Goal: Find specific page/section: Locate item on page

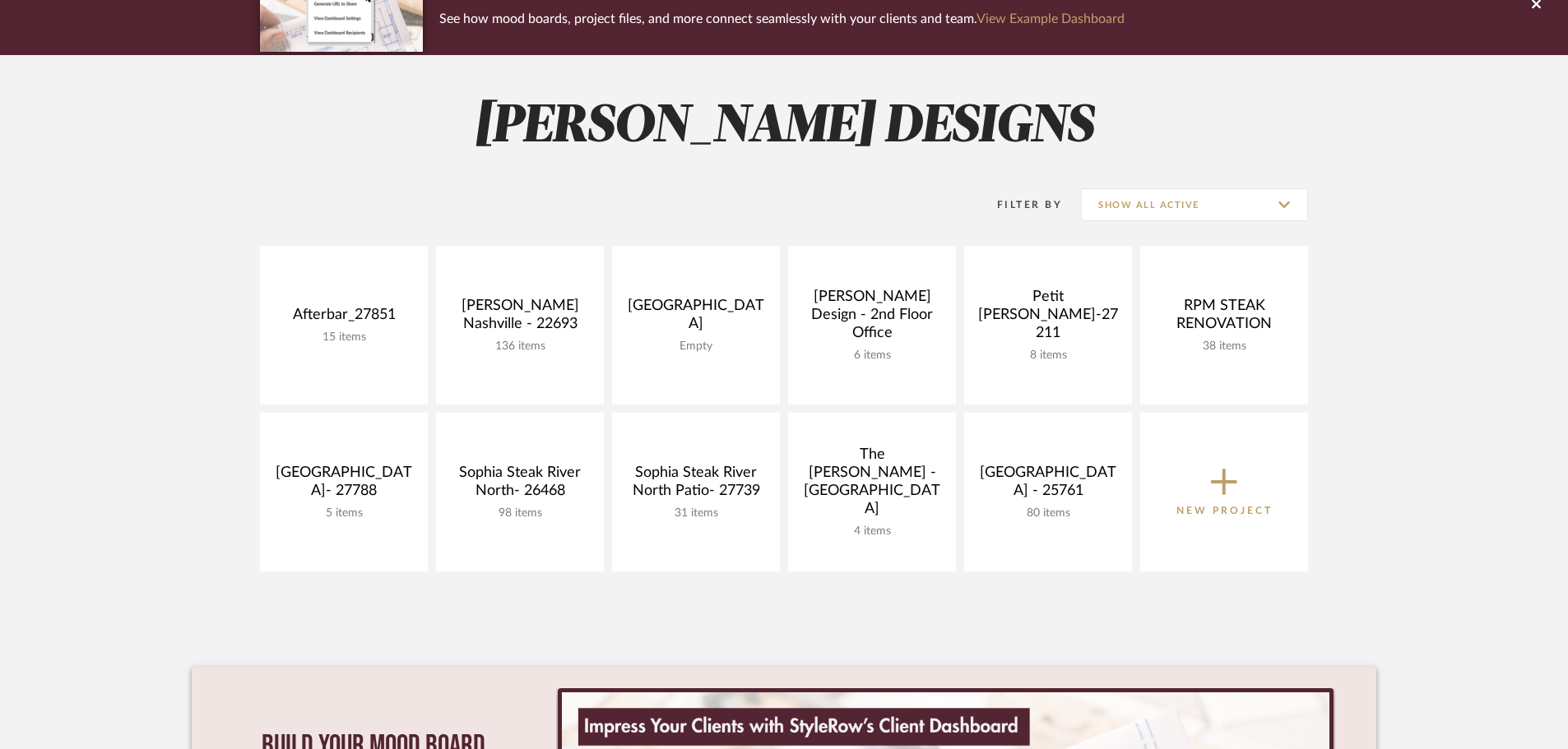
scroll to position [165, 0]
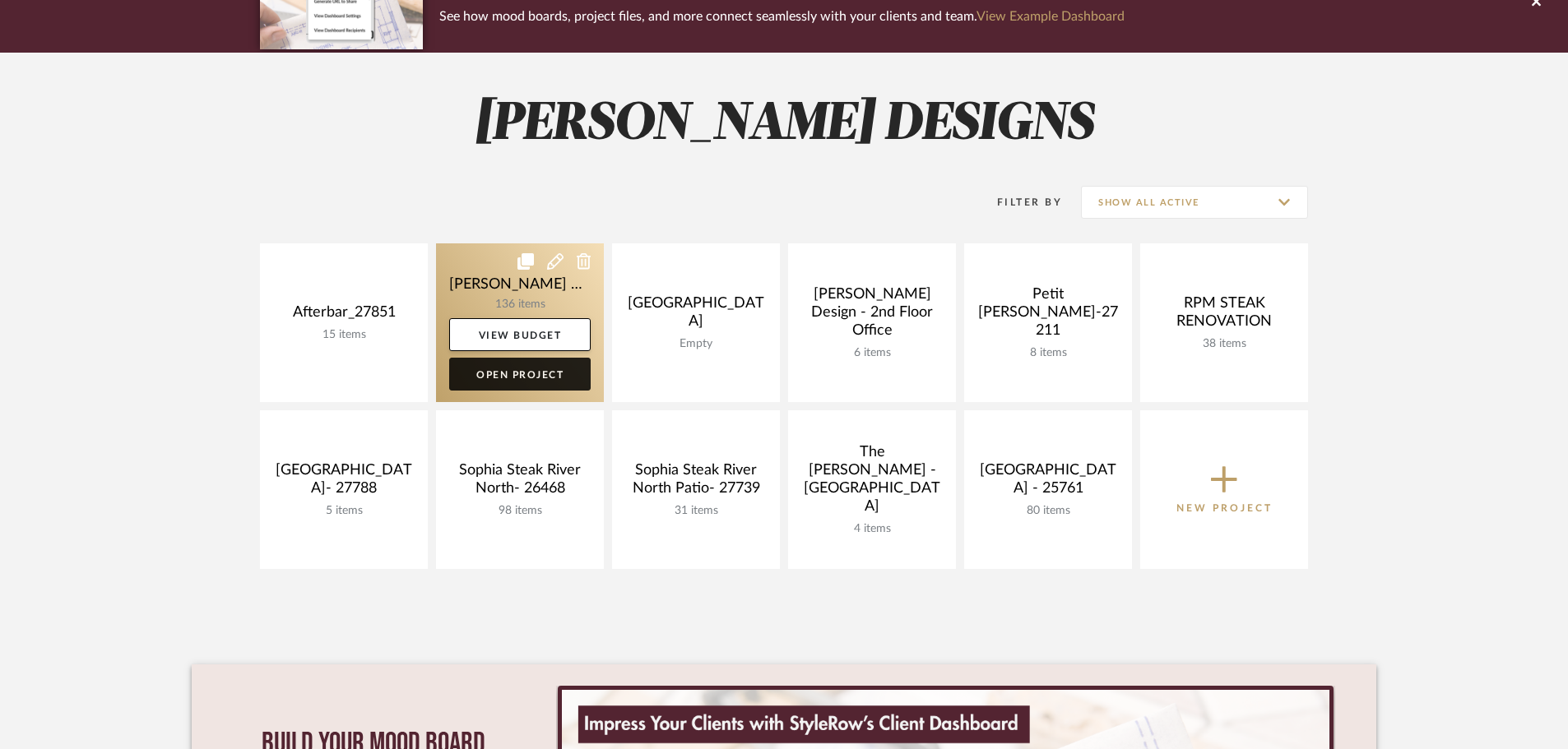
click at [528, 366] on link "Open Project" at bounding box center [519, 374] width 141 height 33
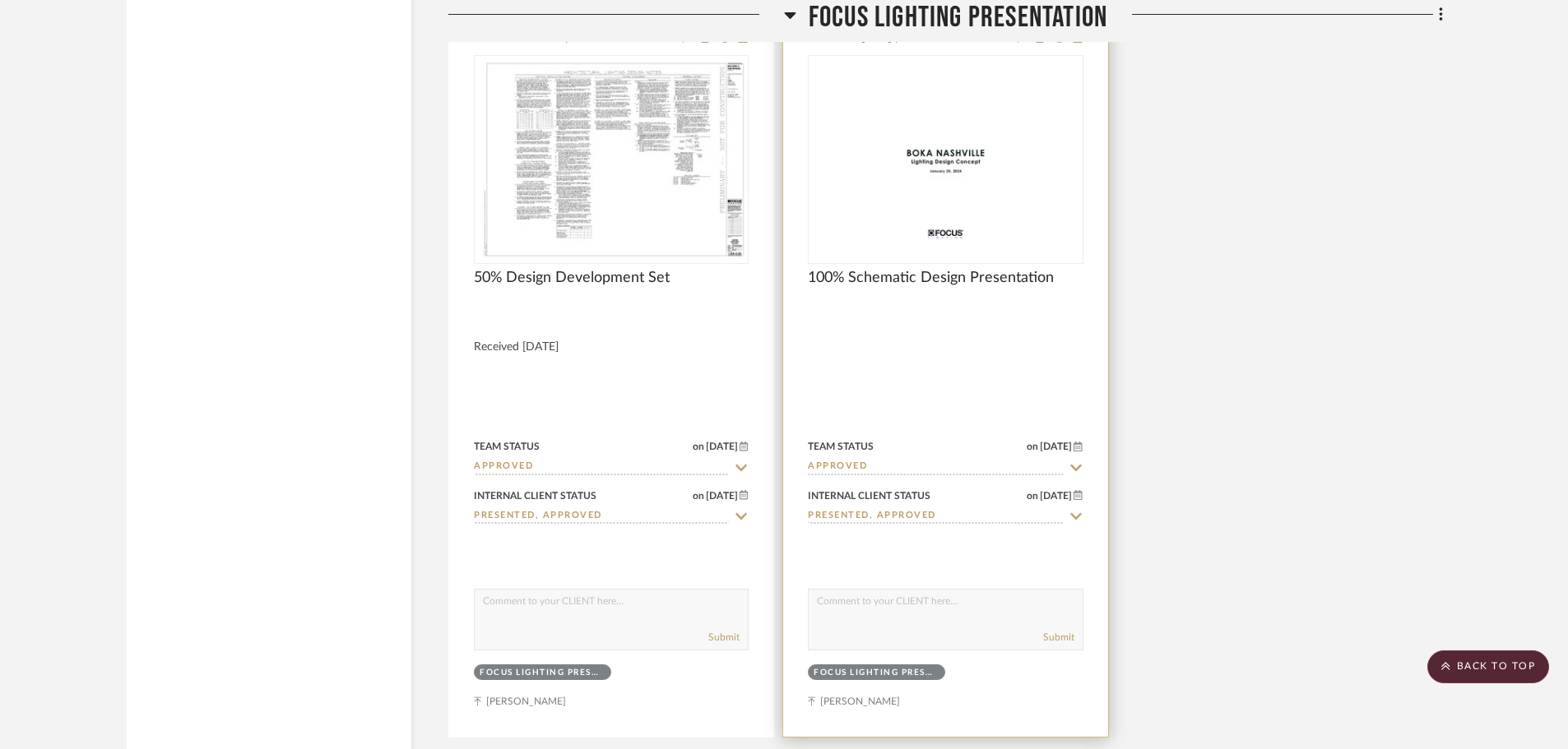
scroll to position [3647, 0]
click at [963, 132] on img "0" at bounding box center [945, 157] width 271 height 175
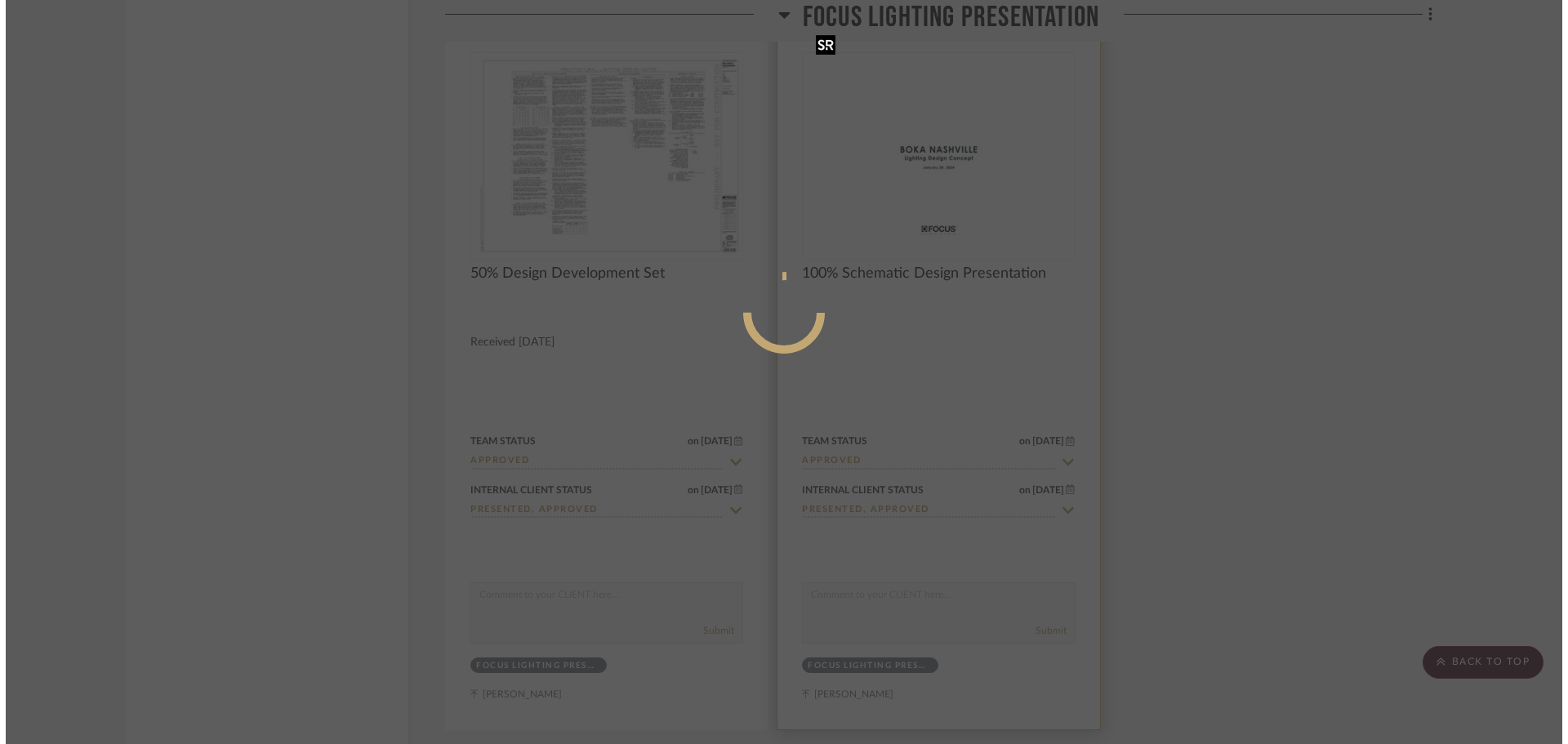
scroll to position [0, 0]
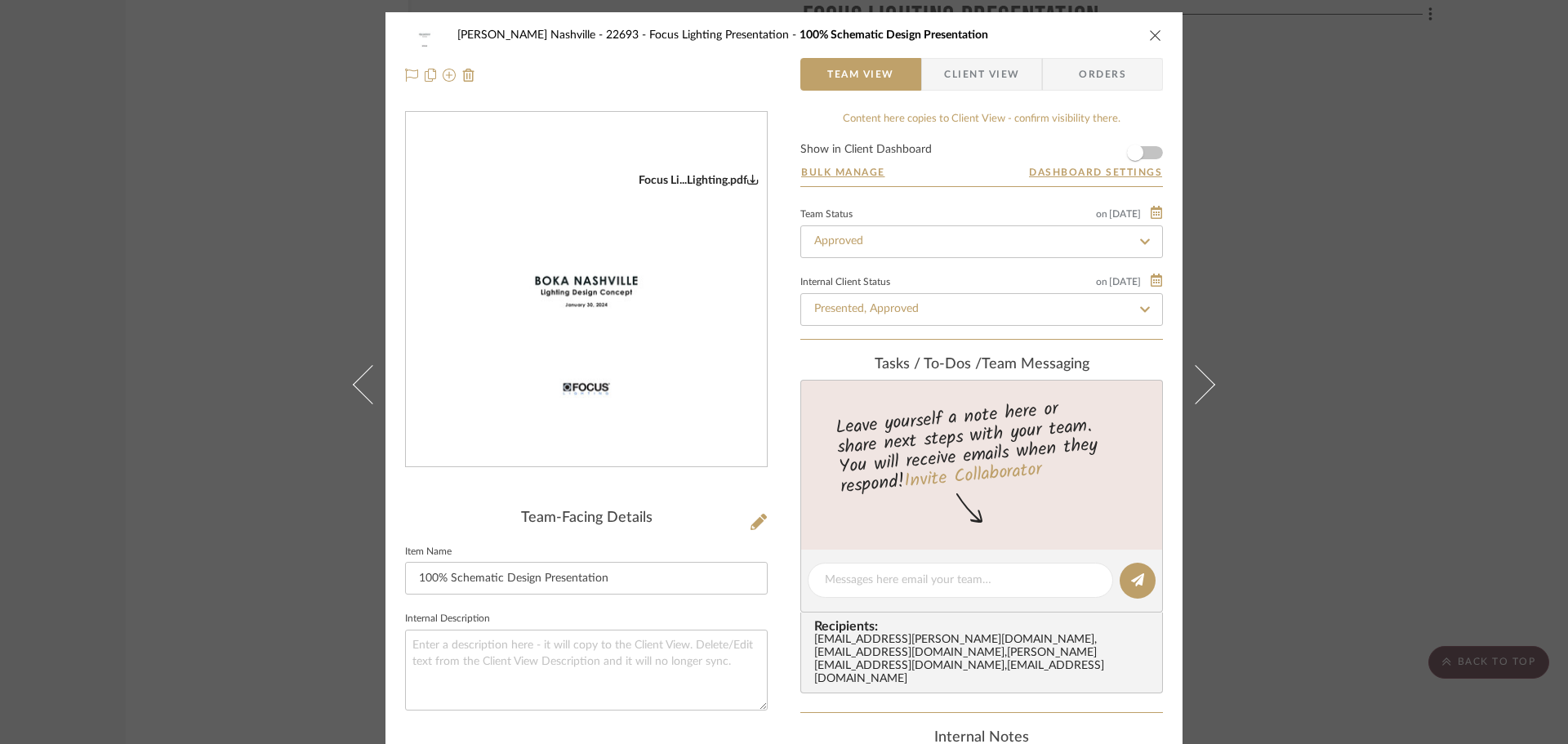
click at [1289, 236] on div "[PERSON_NAME] Nashville - 22693 Focus Lighting Presentation 100% Schematic Desi…" at bounding box center [784, 372] width 1568 height 744
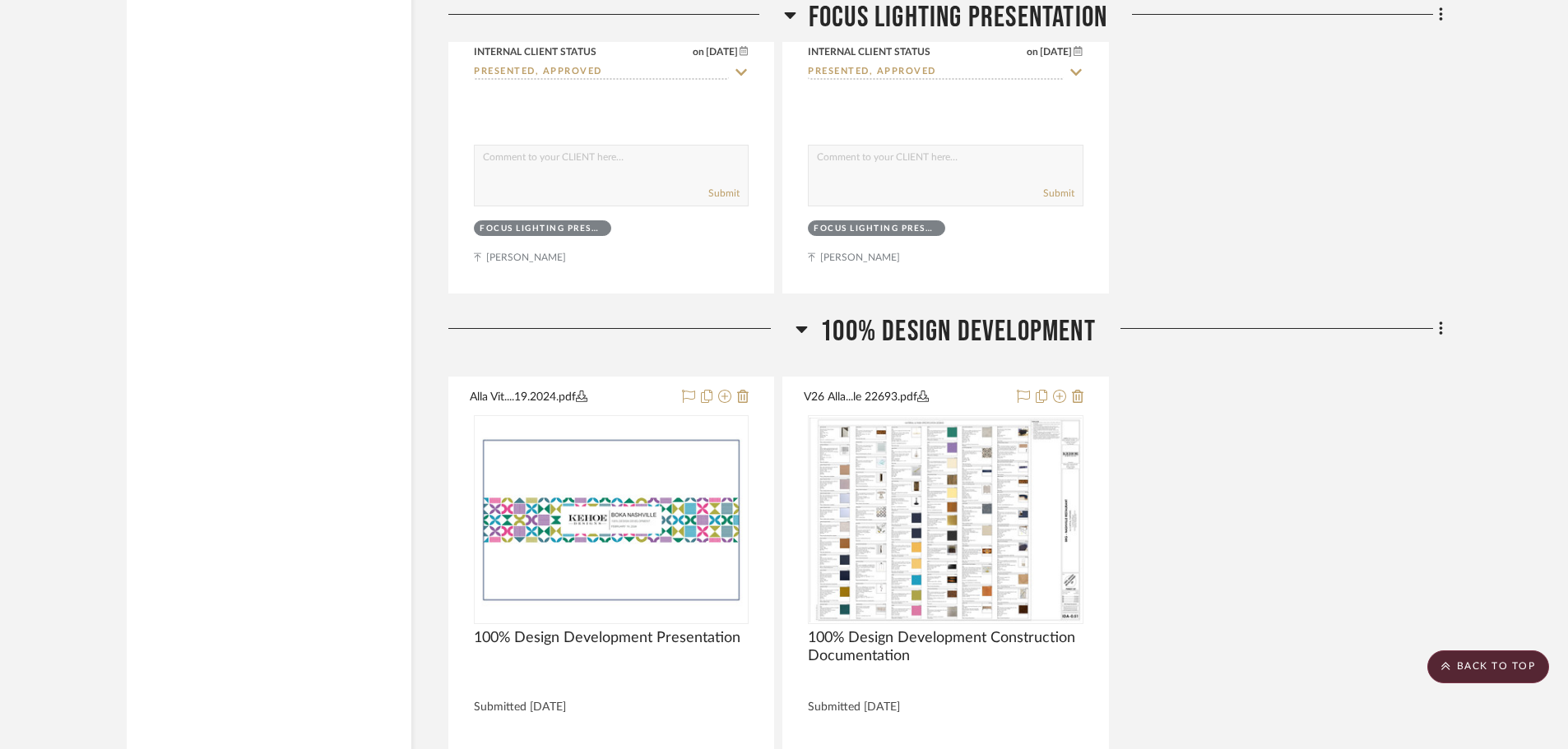
scroll to position [4223, 0]
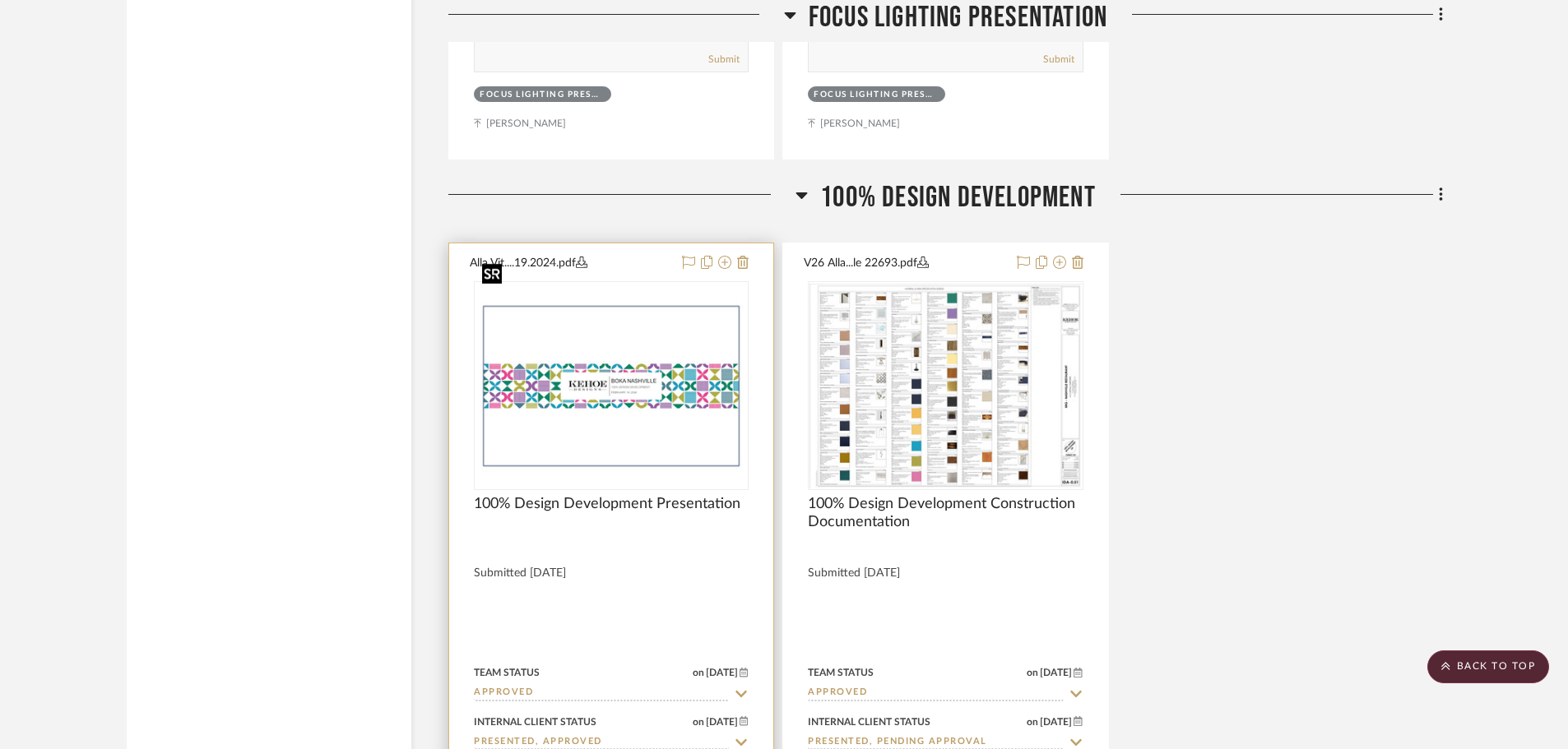
click at [580, 335] on div at bounding box center [611, 385] width 275 height 209
click at [670, 303] on img "0" at bounding box center [611, 385] width 271 height 175
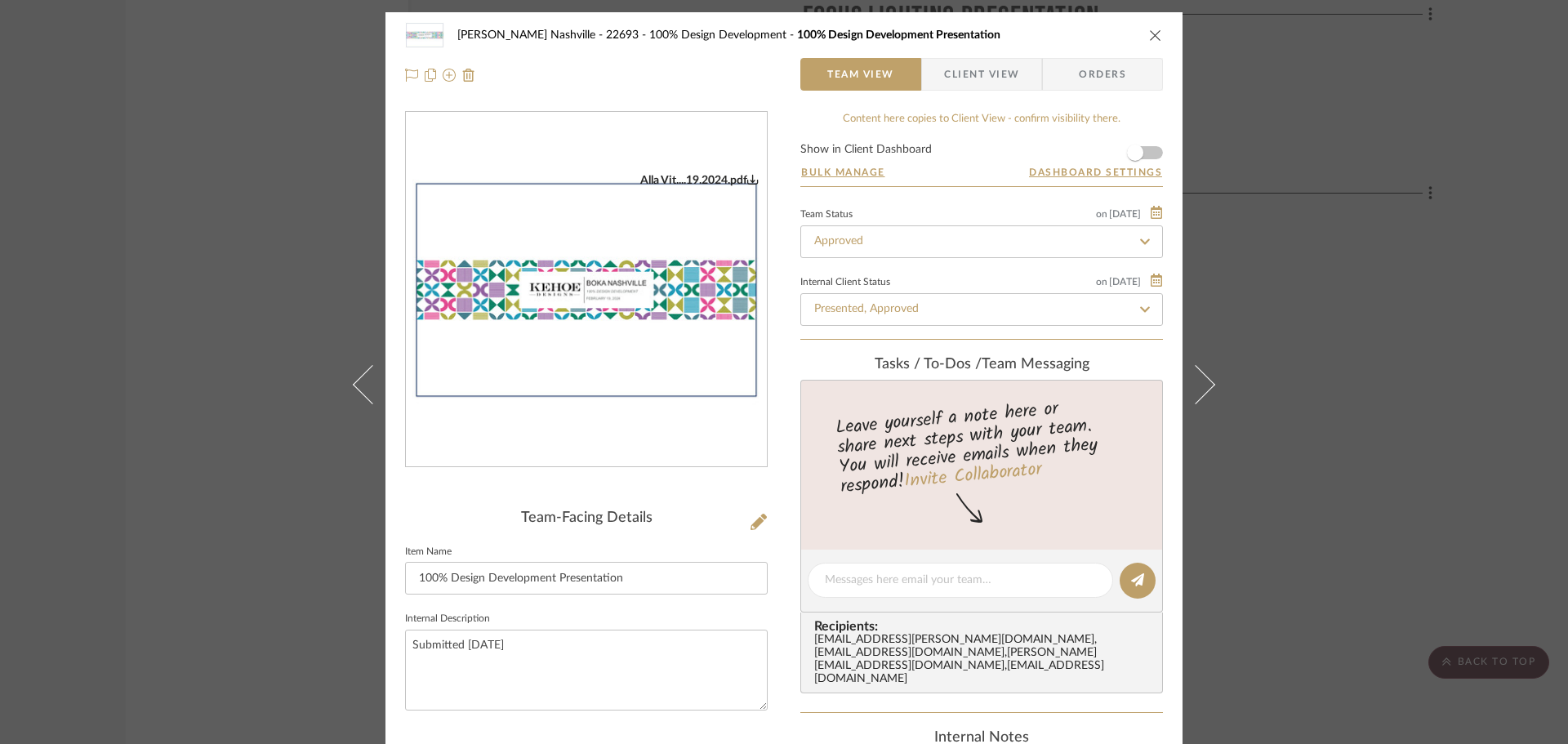
click at [620, 306] on img "0" at bounding box center [586, 289] width 361 height 234
click at [291, 209] on div "[PERSON_NAME] Nashville - 22693 100% Design Development 100% Design Development…" at bounding box center [784, 372] width 1568 height 744
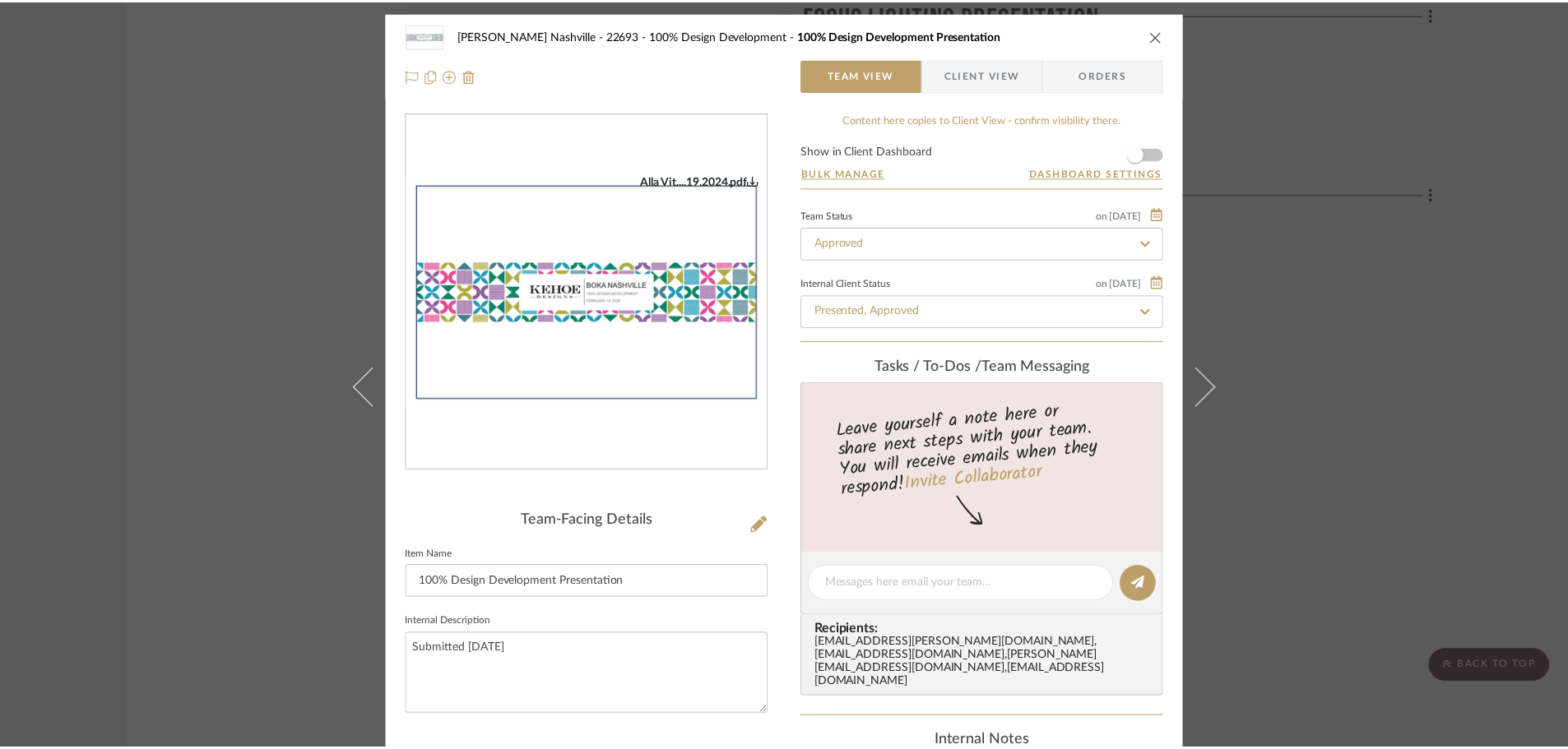
scroll to position [4223, 0]
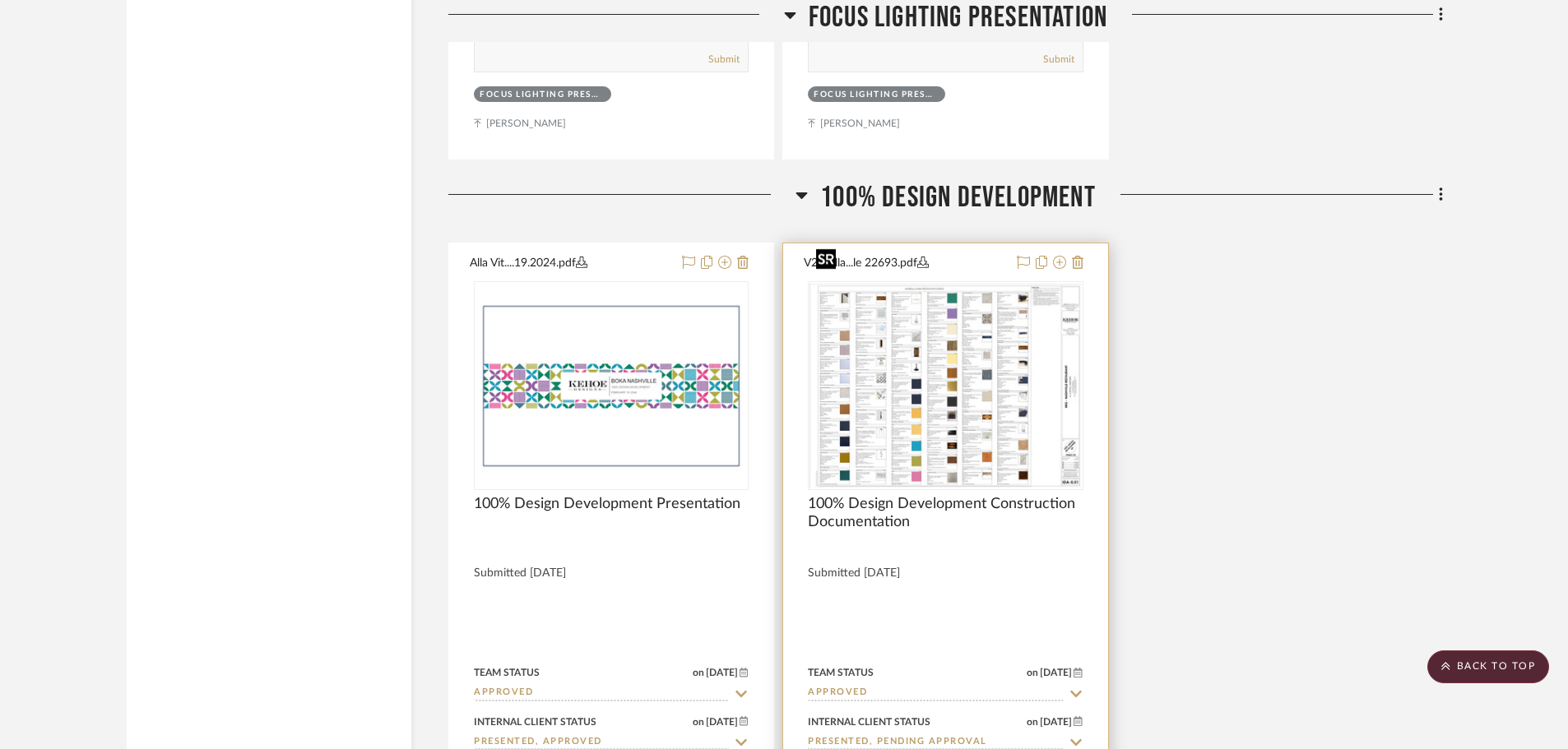
click at [902, 284] on img "0" at bounding box center [945, 385] width 271 height 204
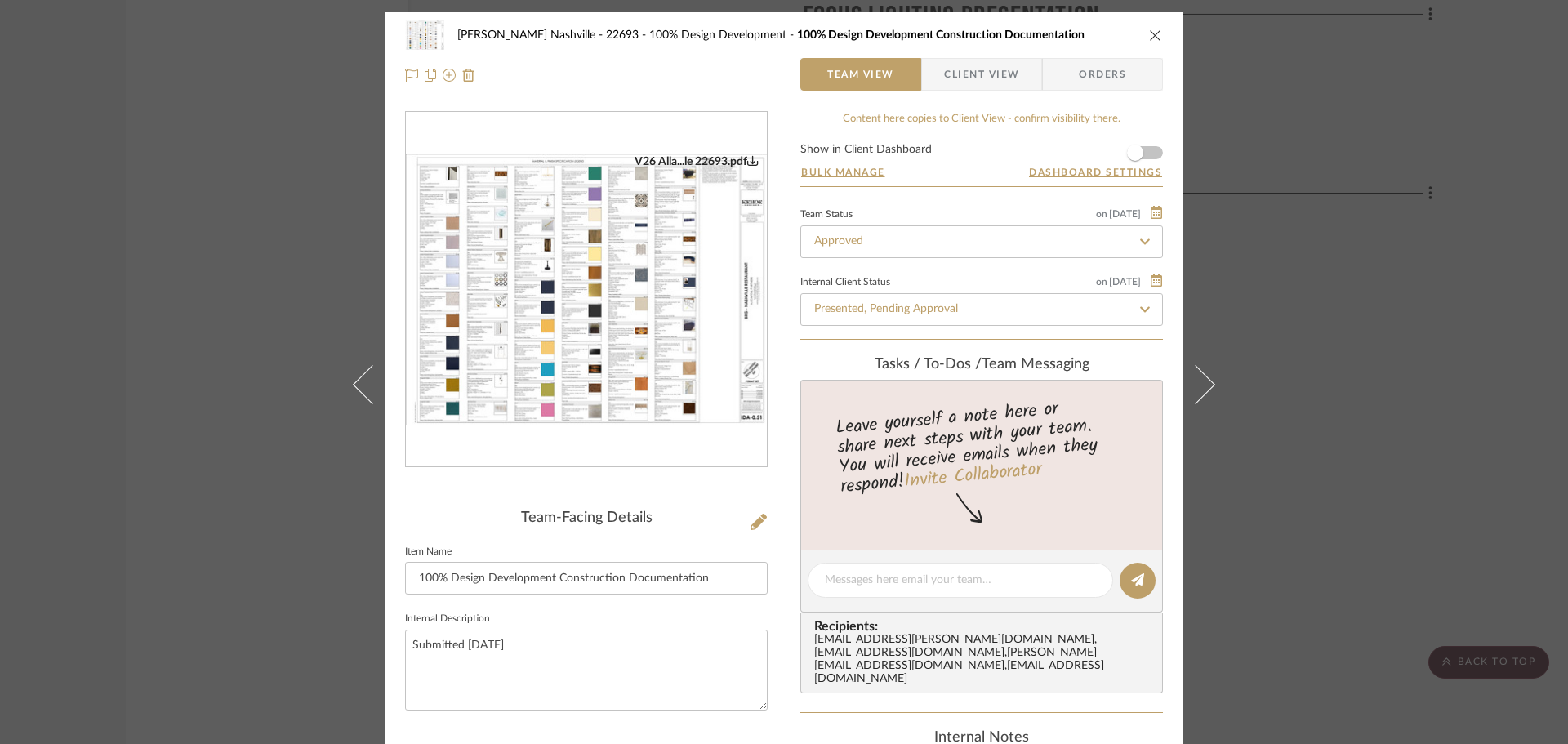
click at [661, 253] on img "0" at bounding box center [586, 290] width 361 height 271
click at [1276, 339] on div "[PERSON_NAME] Nashville - 22693 100% Design Development 100% Design Development…" at bounding box center [784, 372] width 1568 height 744
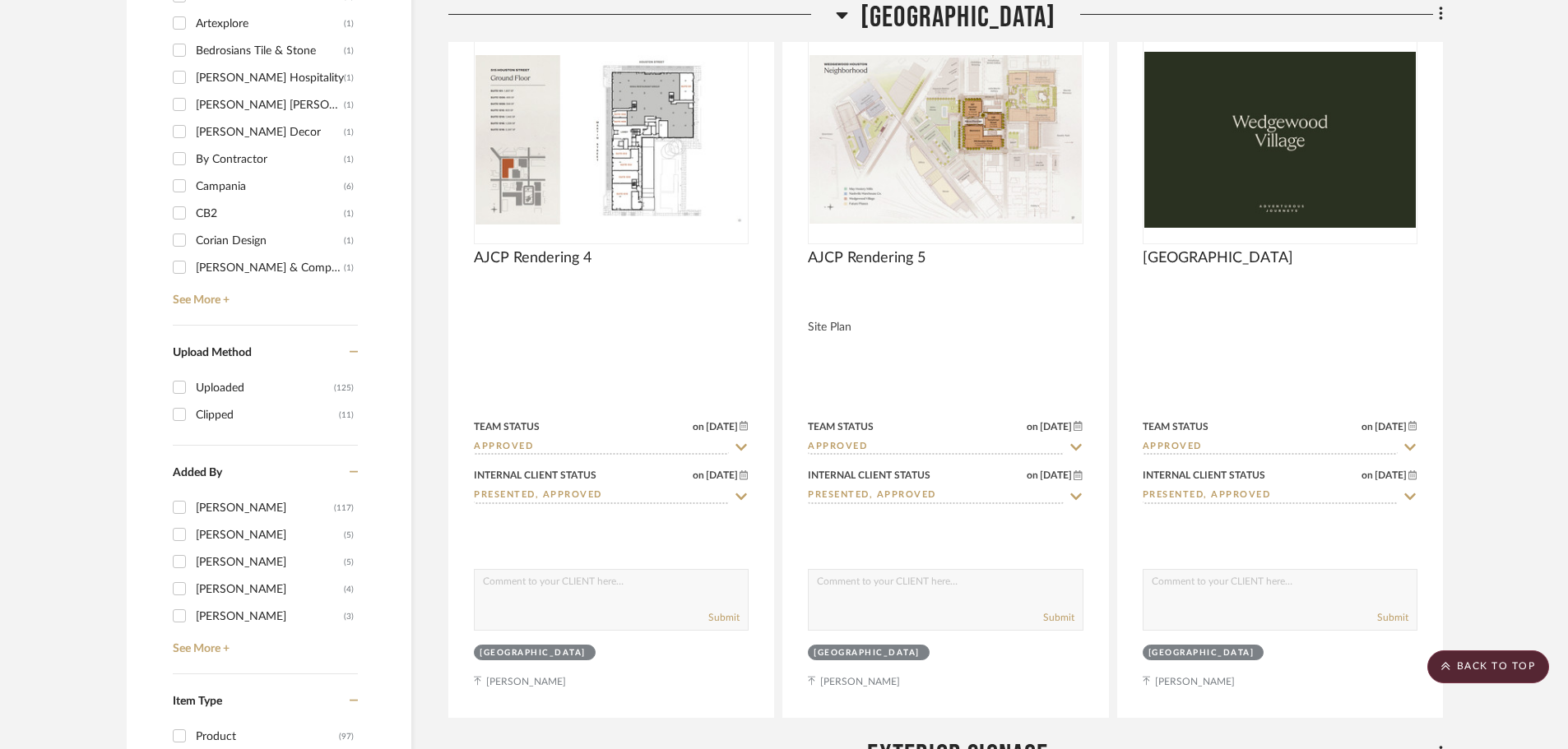
scroll to position [1838, 0]
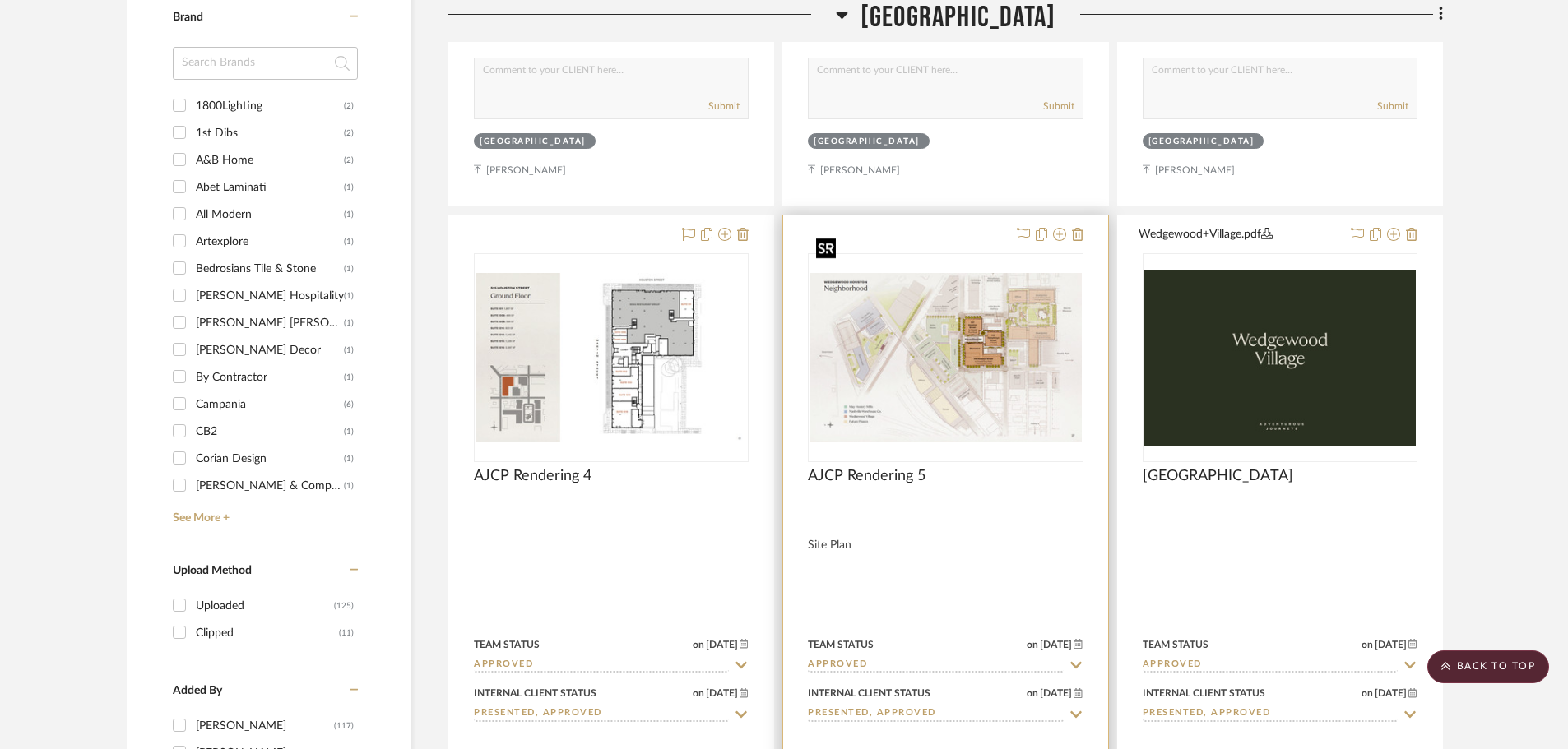
click at [937, 299] on img "0" at bounding box center [945, 357] width 271 height 168
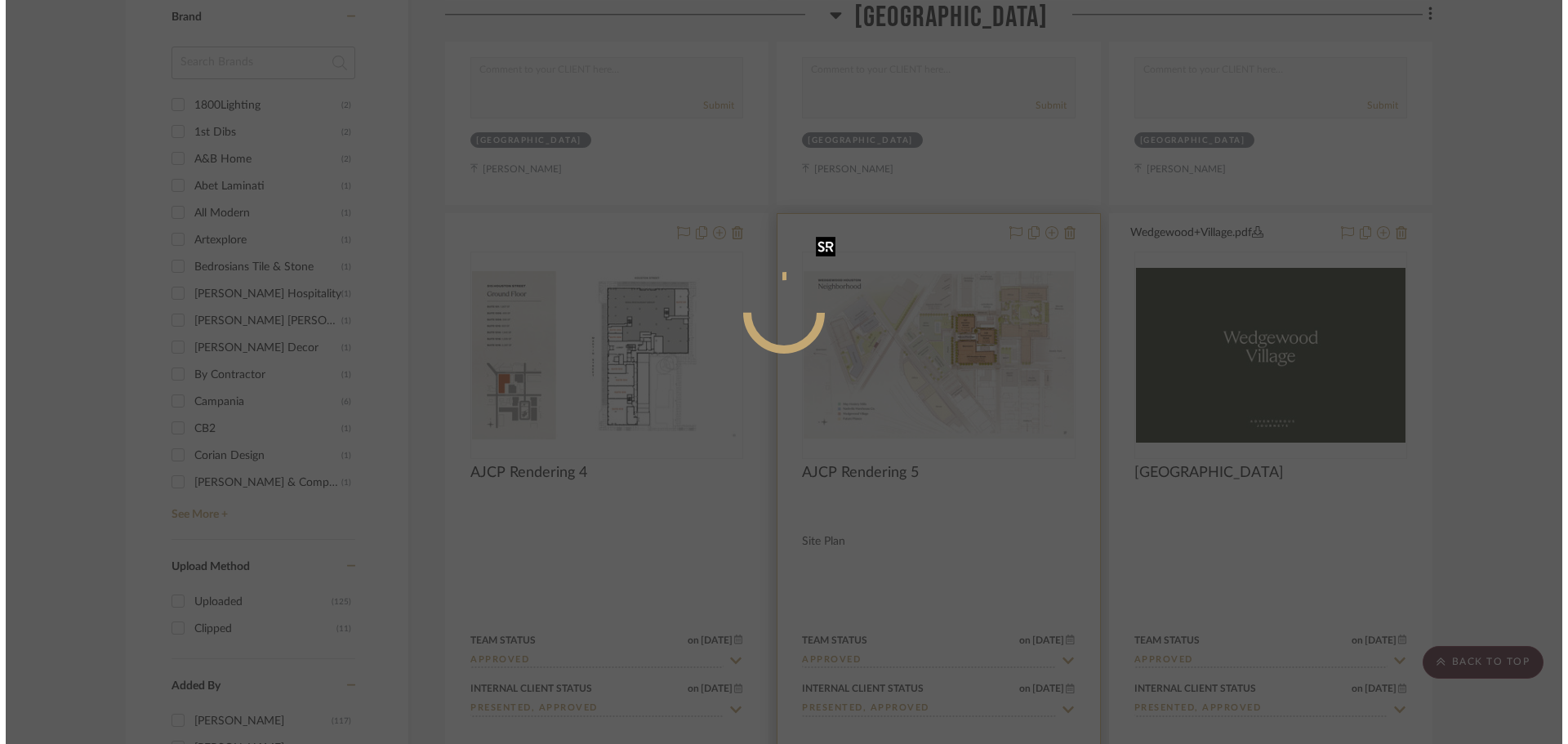
scroll to position [0, 0]
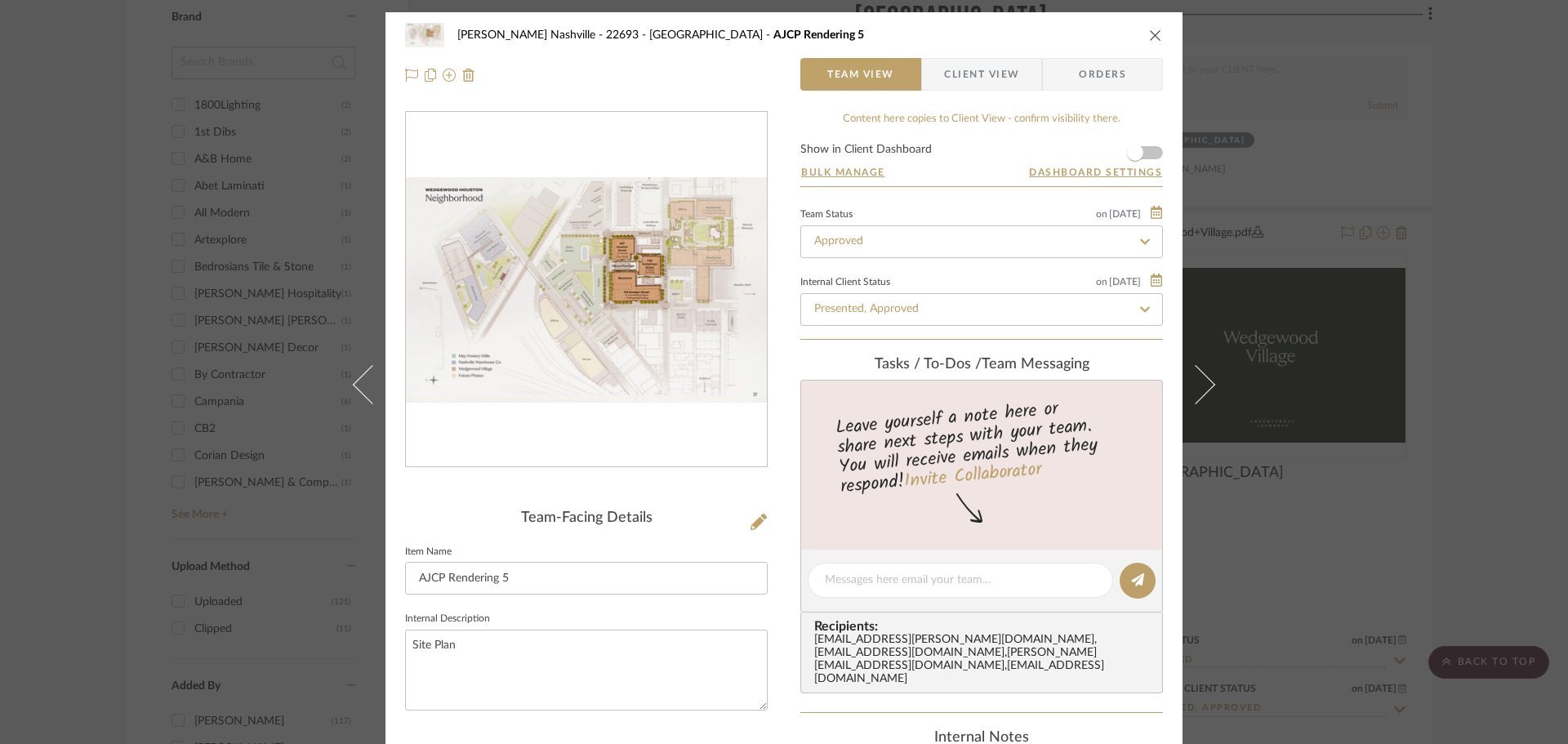
click at [642, 293] on img "0" at bounding box center [586, 289] width 361 height 225
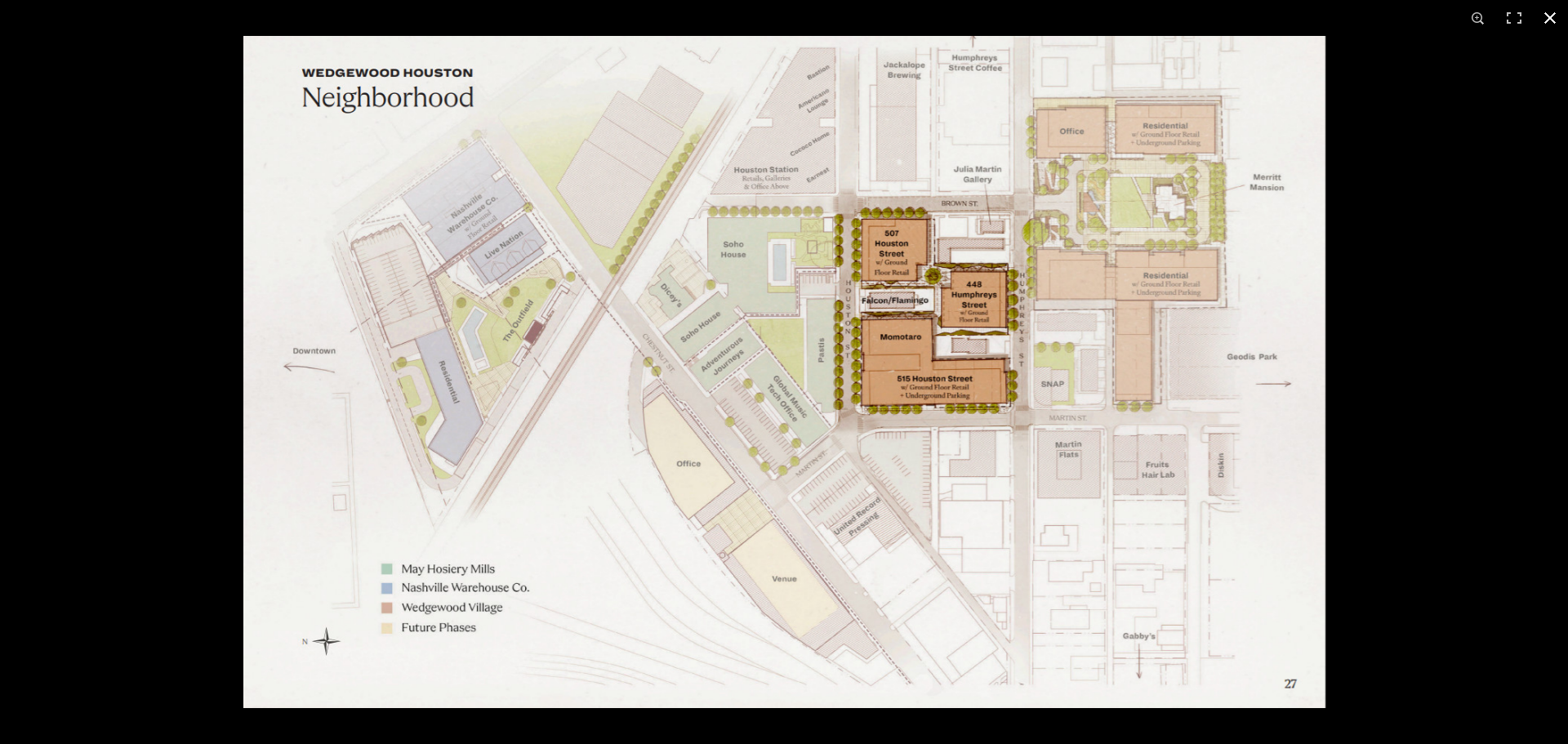
click at [1393, 332] on div at bounding box center [1028, 408] width 1568 height 744
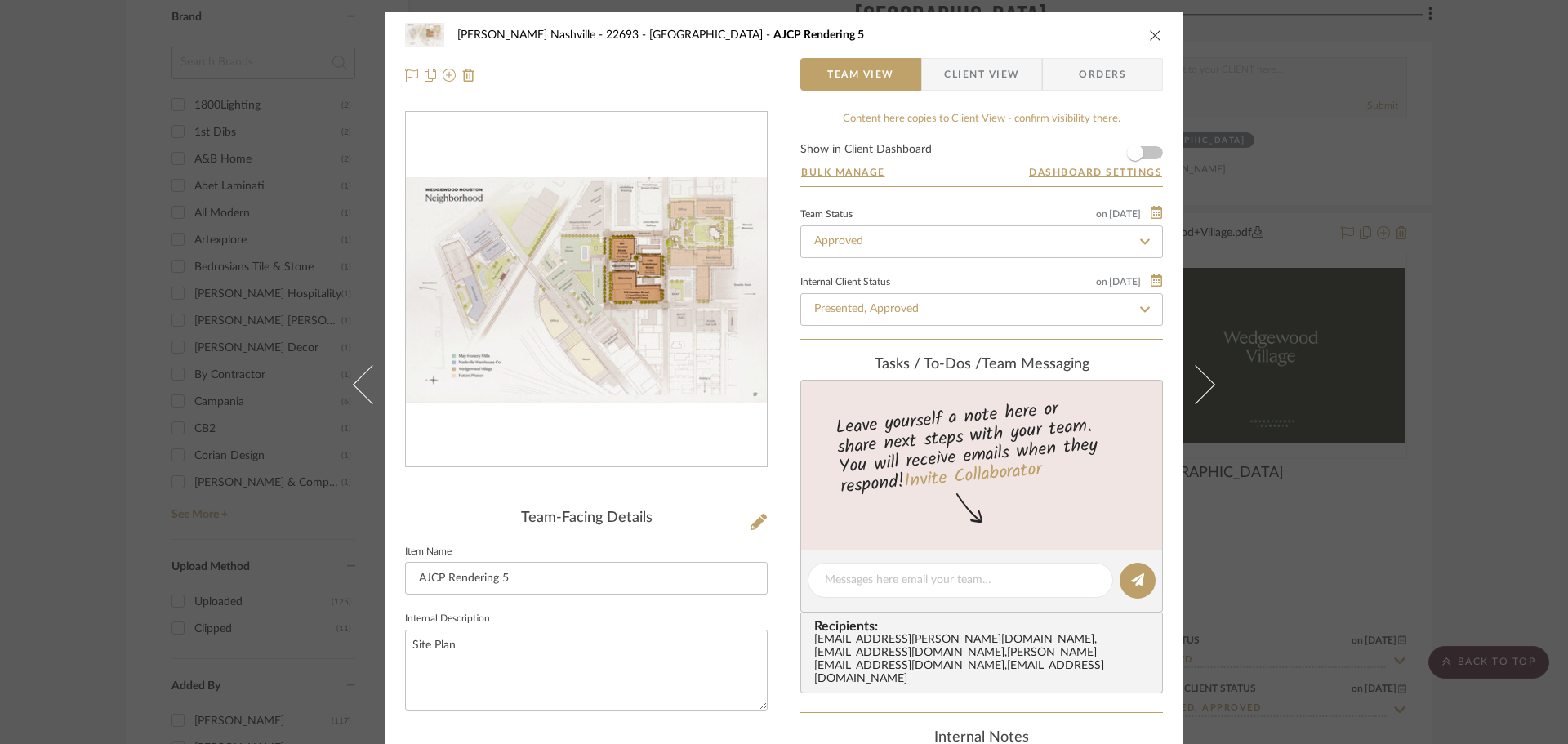
click at [1438, 348] on div "[PERSON_NAME] Nashville - 22693 [GEOGRAPHIC_DATA] AJCP Rendering 5 Team View Cl…" at bounding box center [784, 372] width 1568 height 744
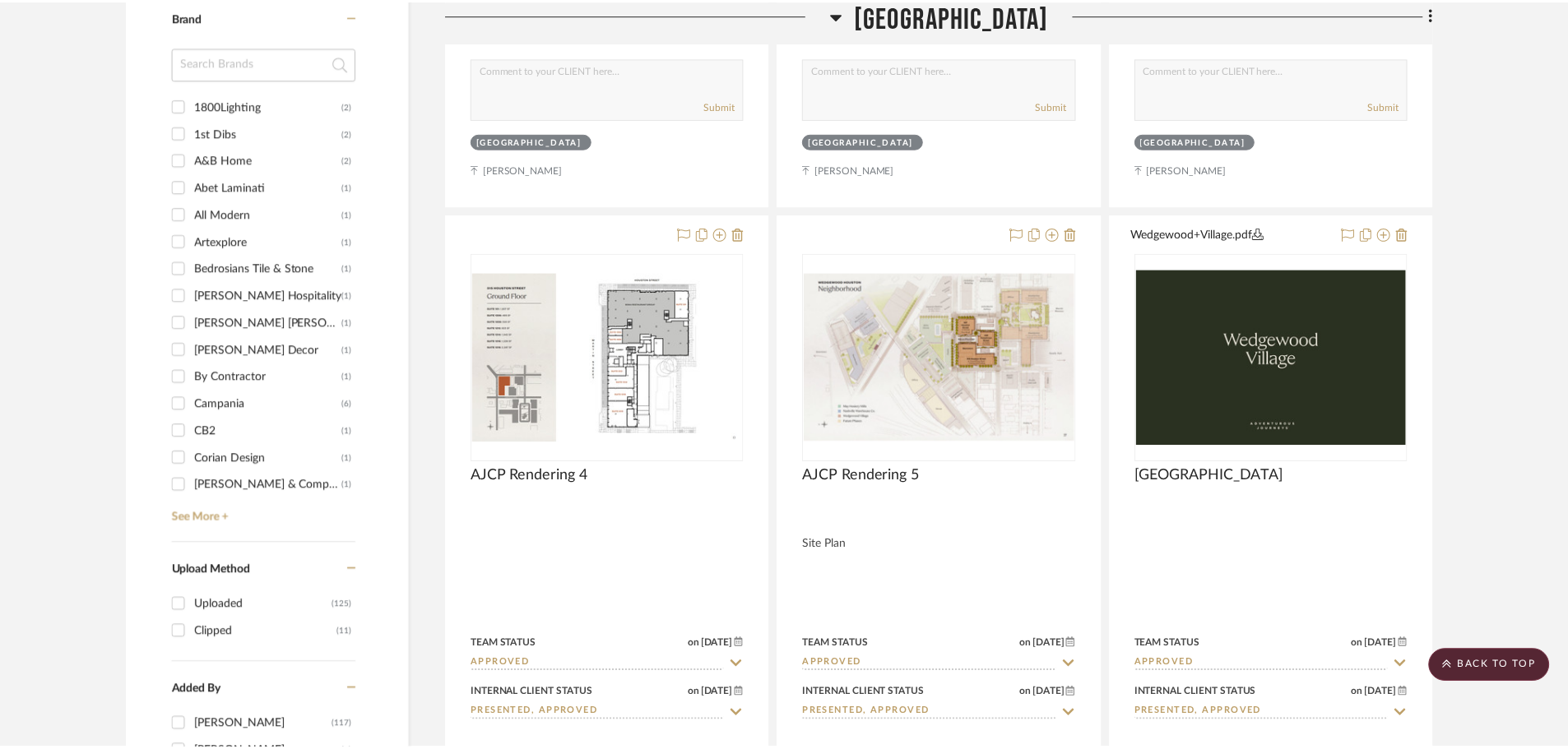
scroll to position [1838, 0]
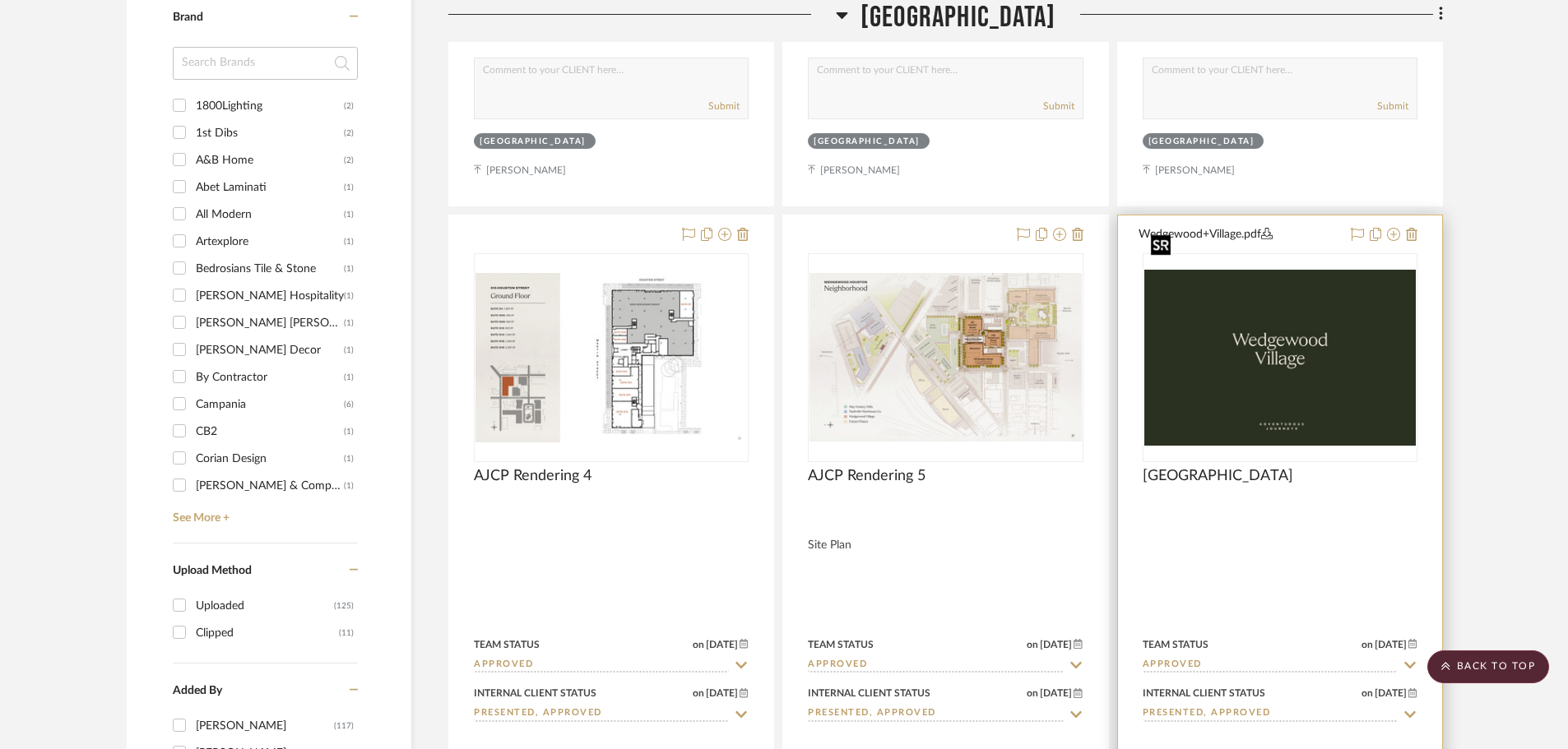
click at [0, 0] on img at bounding box center [0, 0] width 0 height 0
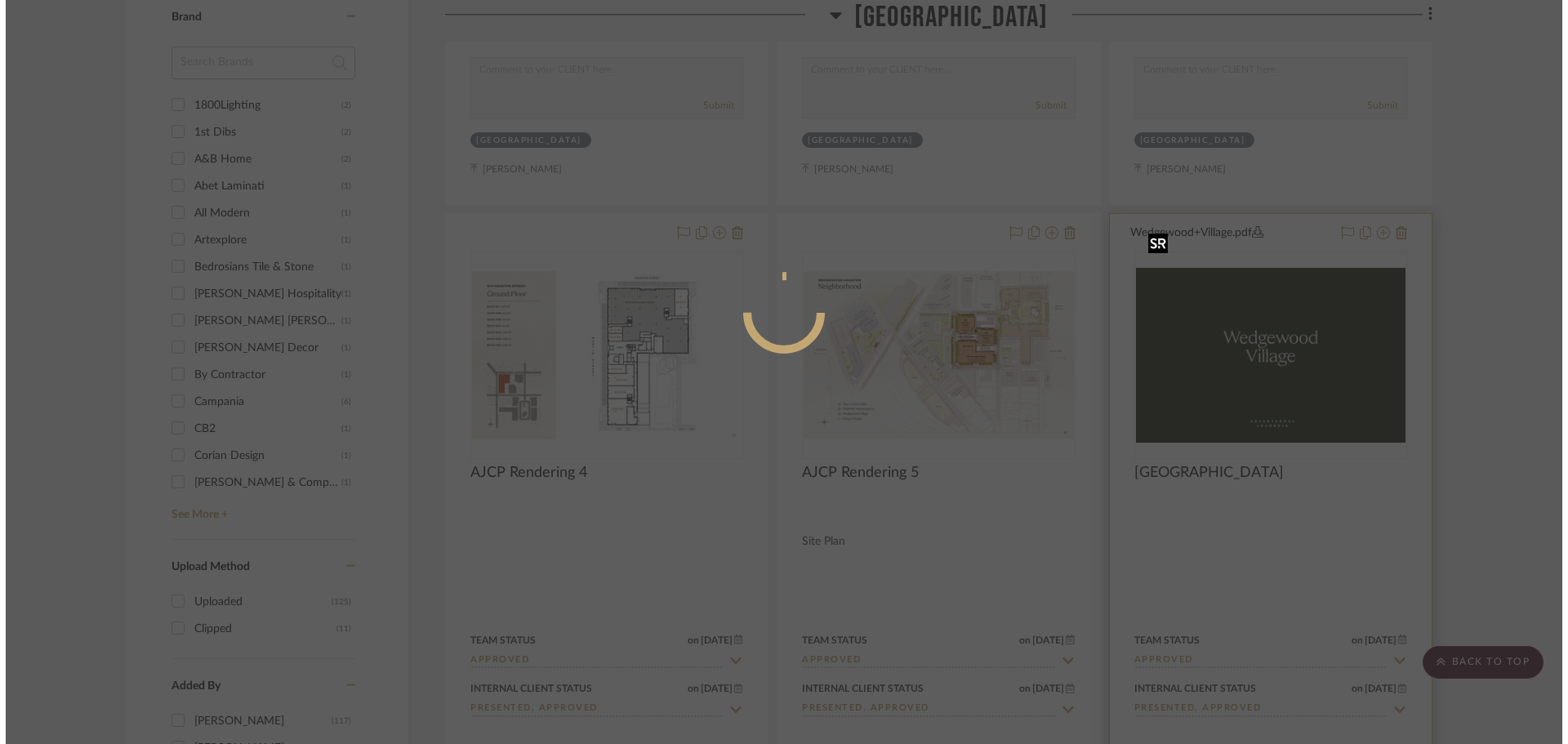
scroll to position [0, 0]
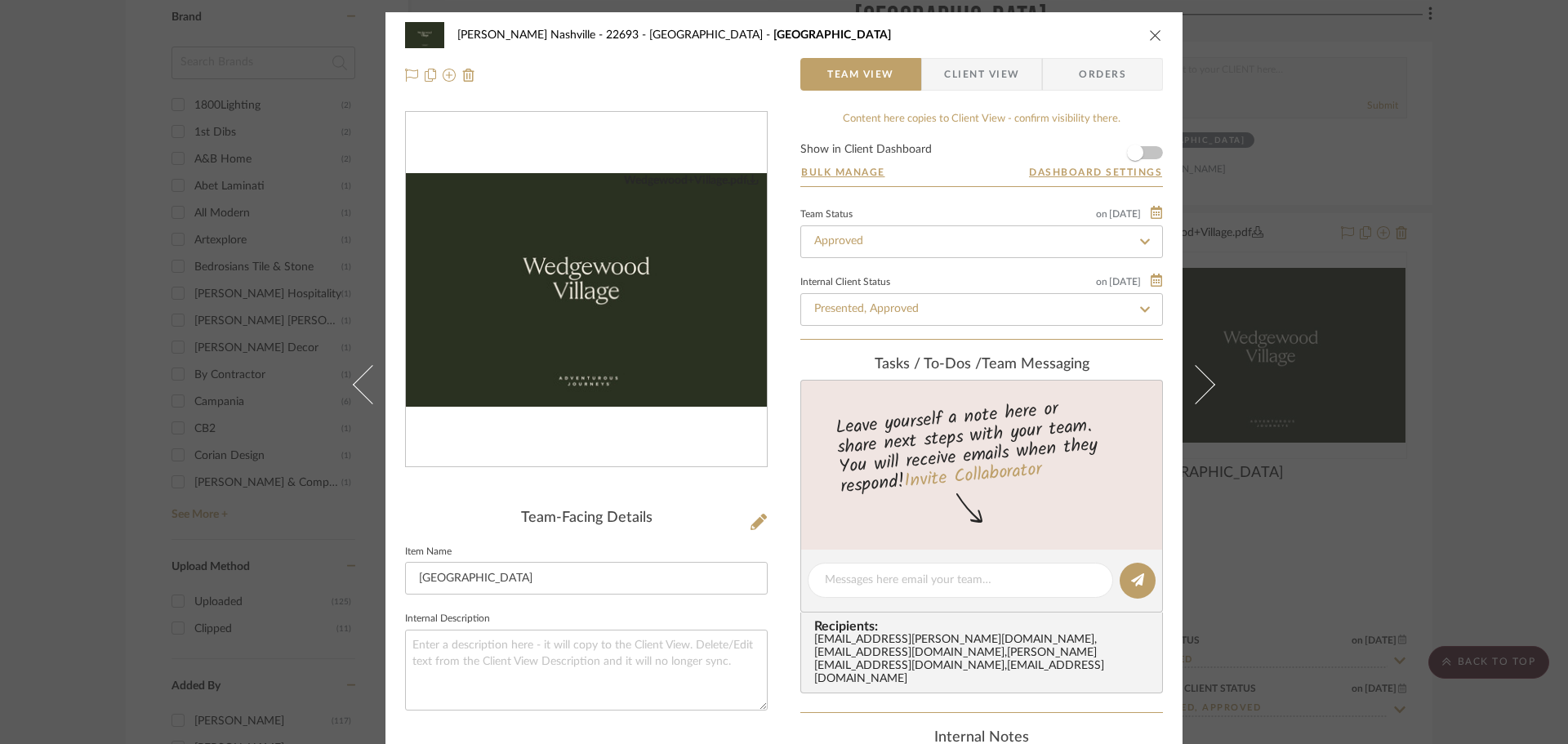
click at [647, 329] on img "0" at bounding box center [586, 289] width 361 height 234
